Goal: Information Seeking & Learning: Learn about a topic

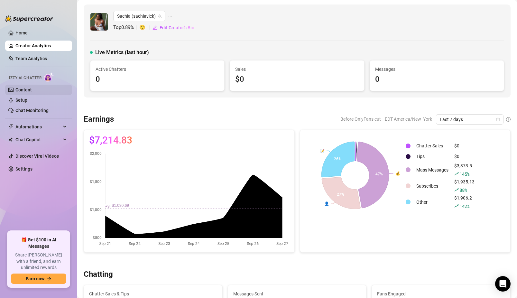
click at [23, 87] on link "Content" at bounding box center [23, 89] width 16 height 5
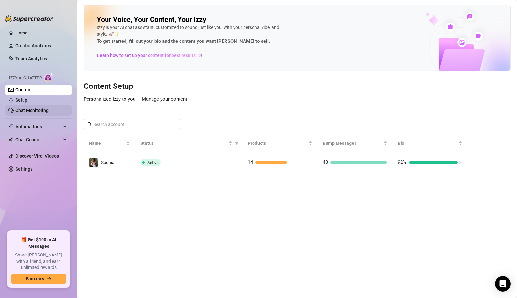
click at [29, 111] on link "Chat Monitoring" at bounding box center [31, 110] width 33 height 5
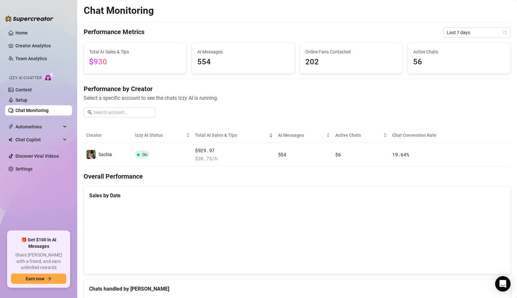
click at [482, 255] on canvas at bounding box center [297, 236] width 416 height 64
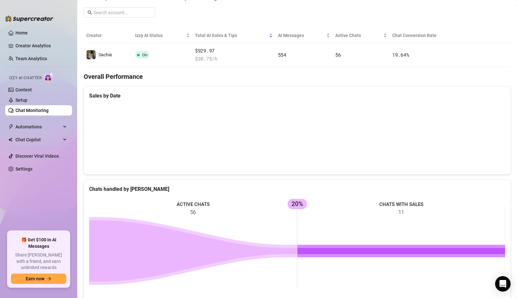
scroll to position [98, 0]
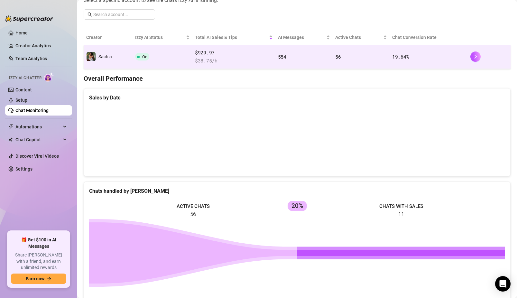
click at [322, 62] on td "554" at bounding box center [304, 57] width 58 height 24
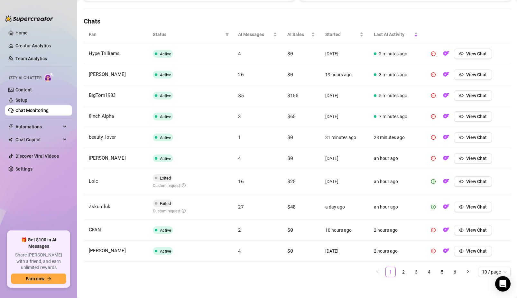
scroll to position [217, 0]
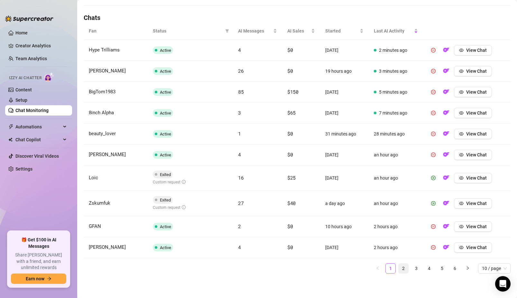
click at [403, 271] on link "2" at bounding box center [404, 268] width 10 height 10
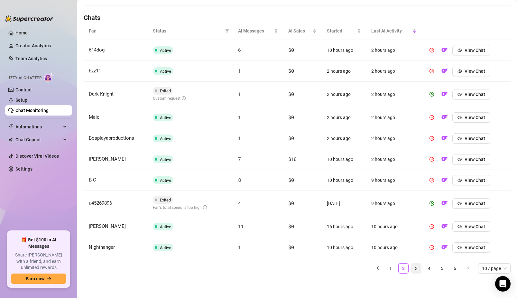
click at [415, 270] on link "3" at bounding box center [416, 268] width 10 height 10
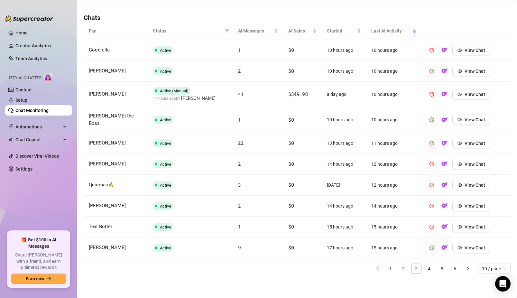
scroll to position [213, 0]
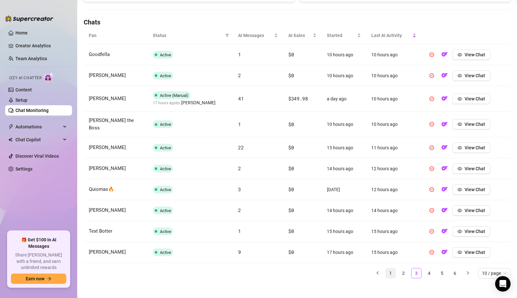
click at [390, 272] on link "1" at bounding box center [391, 273] width 10 height 10
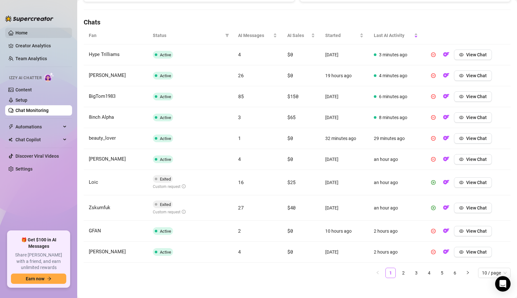
click at [28, 35] on link "Home" at bounding box center [21, 32] width 12 height 5
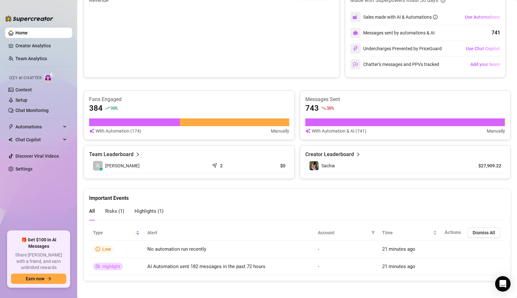
scroll to position [137, 0]
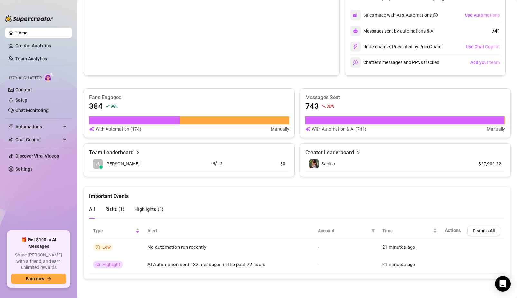
click at [118, 210] on span "Risks ( 1 )" at bounding box center [114, 209] width 19 height 6
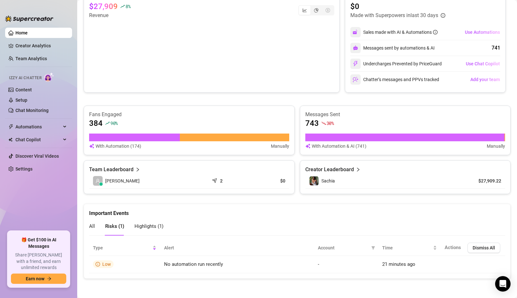
scroll to position [120, 0]
click at [93, 229] on span "All" at bounding box center [92, 227] width 6 height 6
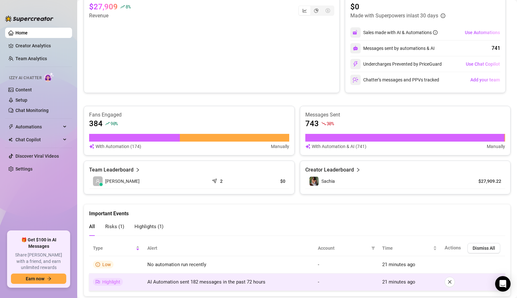
click at [151, 285] on td "AI Automation sent 182 messages in the past 72 hours" at bounding box center [228, 281] width 170 height 17
click at [209, 288] on td "AI Automation sent 182 messages in the past 72 hours" at bounding box center [228, 281] width 170 height 17
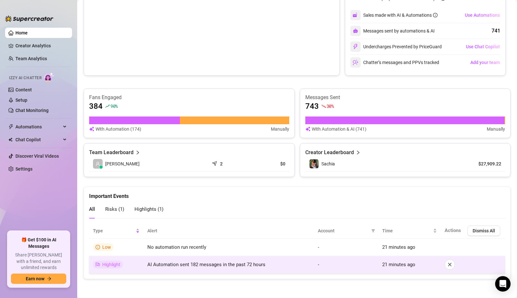
scroll to position [136, 0]
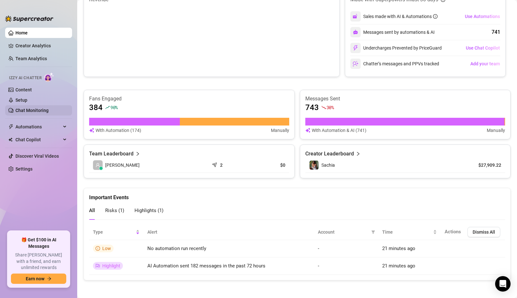
click at [24, 111] on link "Chat Monitoring" at bounding box center [31, 110] width 33 height 5
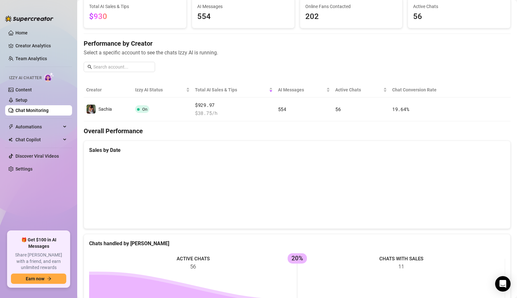
scroll to position [43, 0]
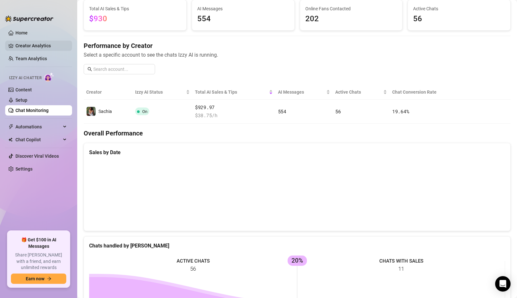
click at [23, 47] on link "Creator Analytics" at bounding box center [40, 46] width 51 height 10
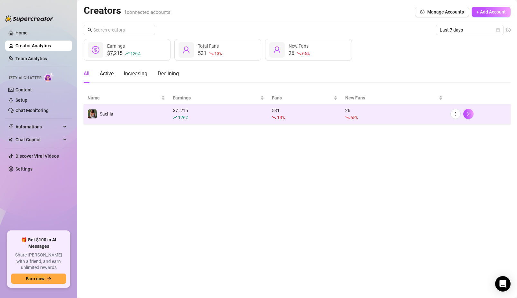
click at [131, 113] on td "Sachia" at bounding box center [126, 114] width 85 height 20
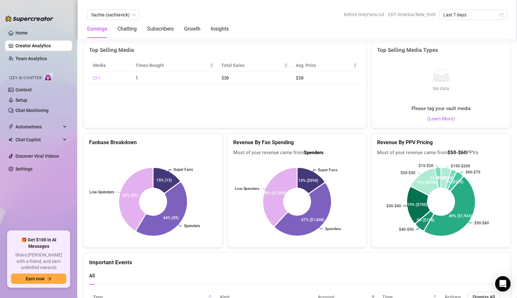
scroll to position [1127, 0]
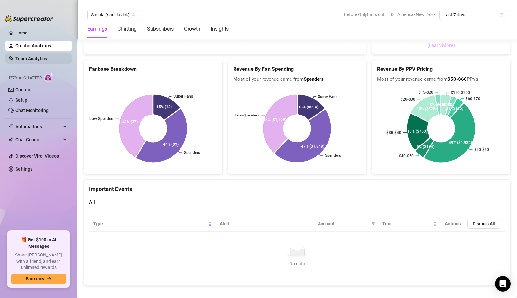
click at [35, 59] on link "Team Analytics" at bounding box center [31, 58] width 32 height 5
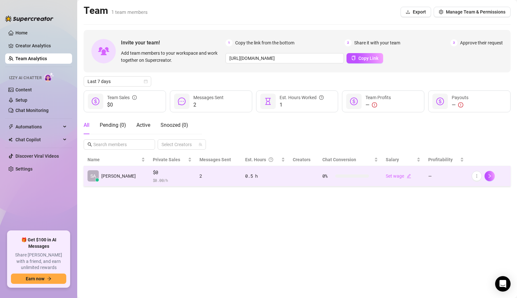
click at [153, 177] on span "$ 0.00 /h" at bounding box center [172, 180] width 39 height 6
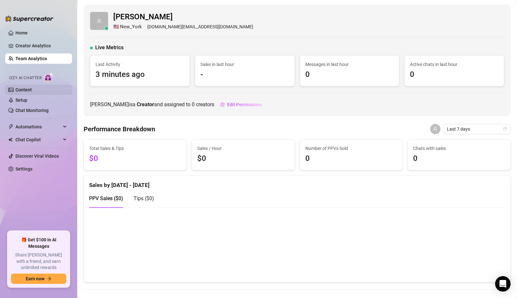
click at [23, 91] on link "Content" at bounding box center [23, 89] width 16 height 5
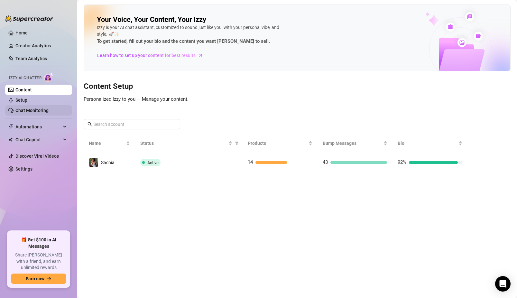
click at [25, 108] on link "Chat Monitoring" at bounding box center [31, 110] width 33 height 5
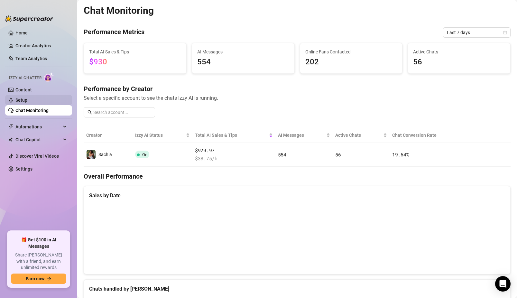
click at [24, 100] on link "Setup" at bounding box center [21, 99] width 12 height 5
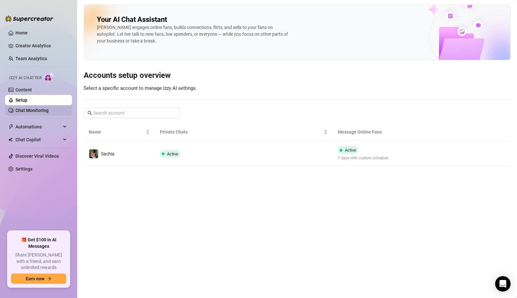
click at [26, 113] on link "Chat Monitoring" at bounding box center [31, 110] width 33 height 5
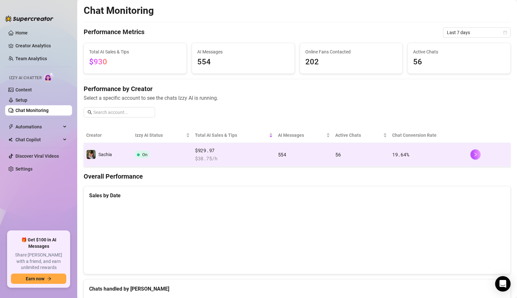
click at [152, 156] on td "On" at bounding box center [163, 155] width 60 height 24
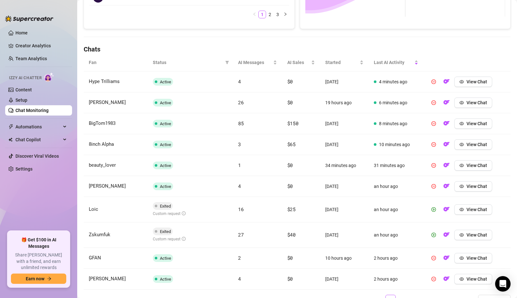
scroll to position [217, 0]
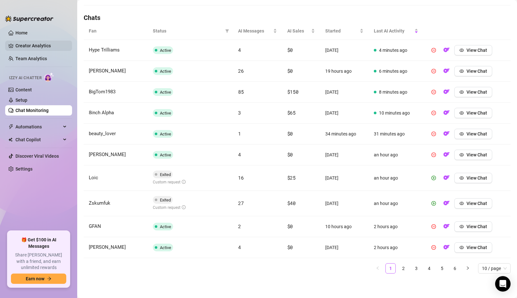
click at [39, 47] on link "Creator Analytics" at bounding box center [40, 46] width 51 height 10
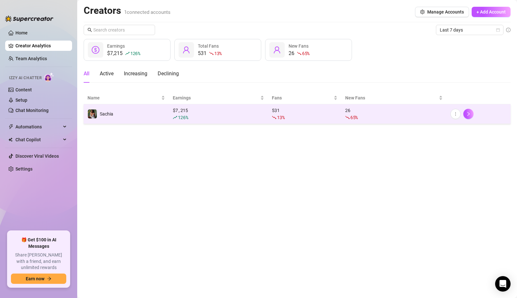
click at [127, 117] on td "Sachia" at bounding box center [126, 114] width 85 height 20
